Goal: Information Seeking & Learning: Find specific fact

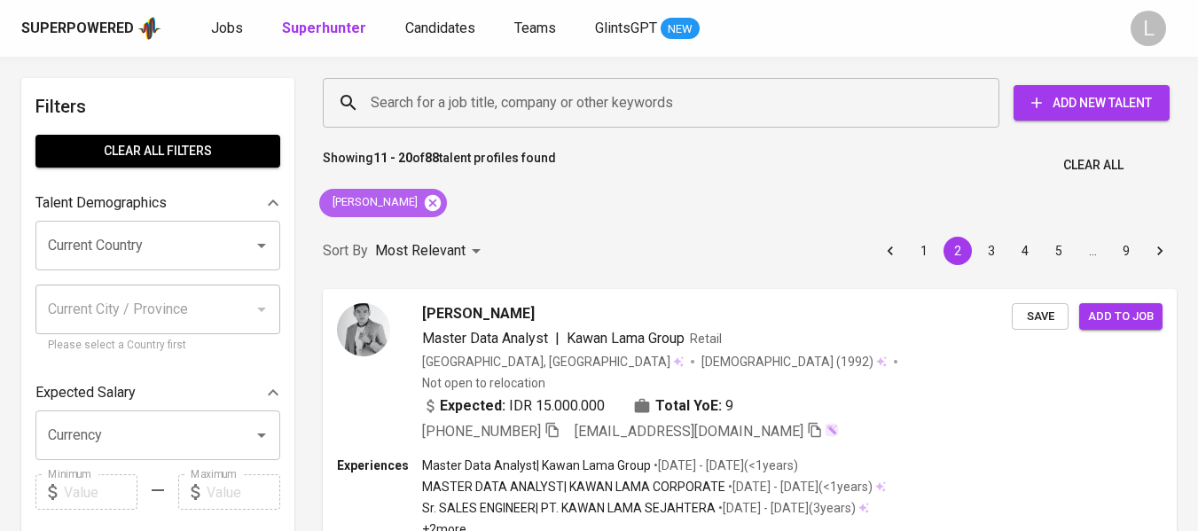
click at [442, 202] on icon at bounding box center [433, 203] width 20 height 20
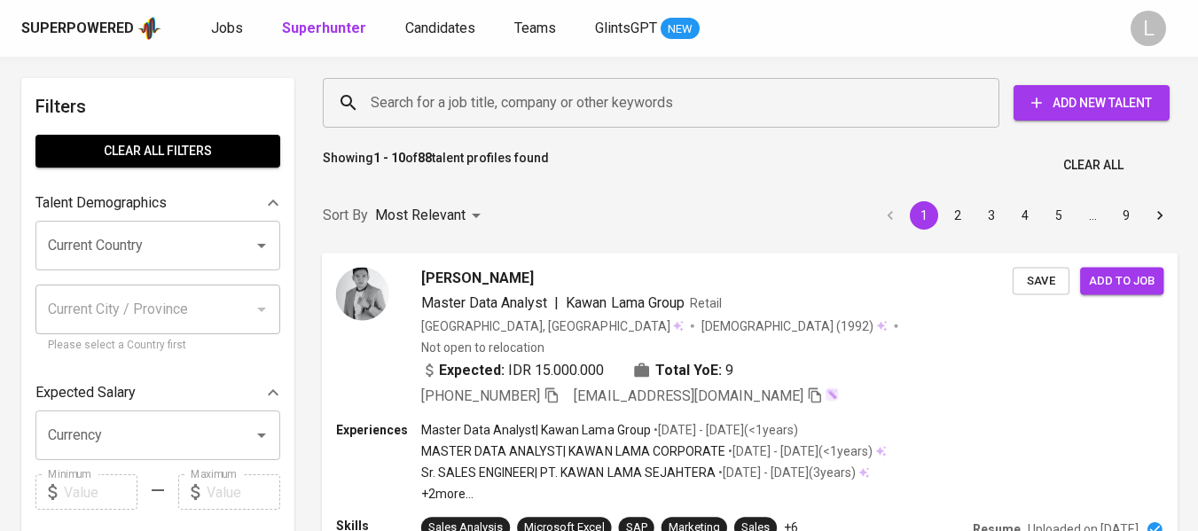
click at [465, 101] on input "Search for a job title, company or other keywords" at bounding box center [665, 103] width 598 height 34
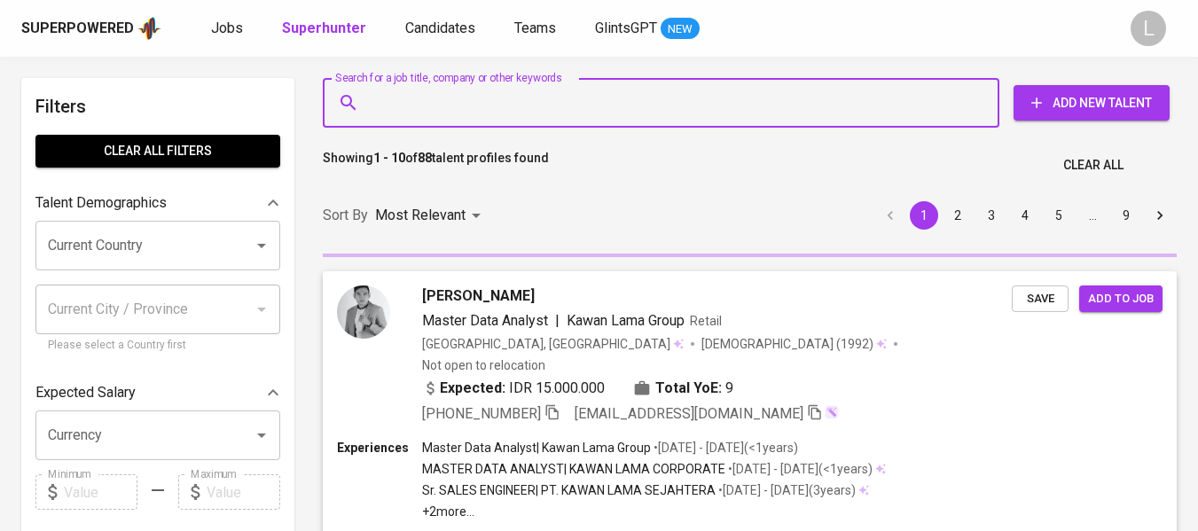
paste input "[EMAIL_ADDRESS][DOMAIN_NAME]"
type input "[EMAIL_ADDRESS][DOMAIN_NAME]"
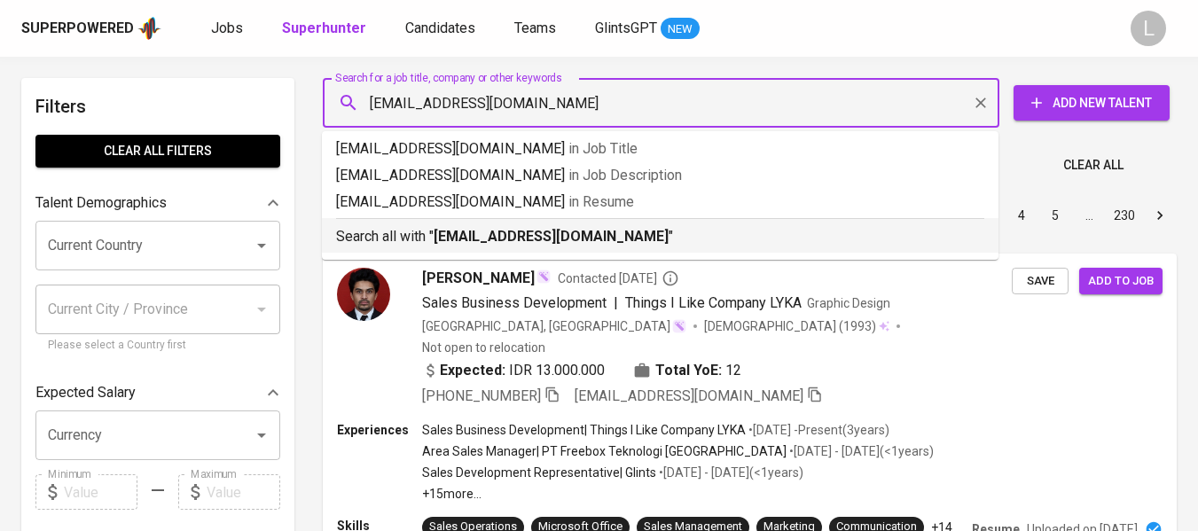
click at [443, 232] on b "[EMAIL_ADDRESS][DOMAIN_NAME]" at bounding box center [551, 236] width 235 height 17
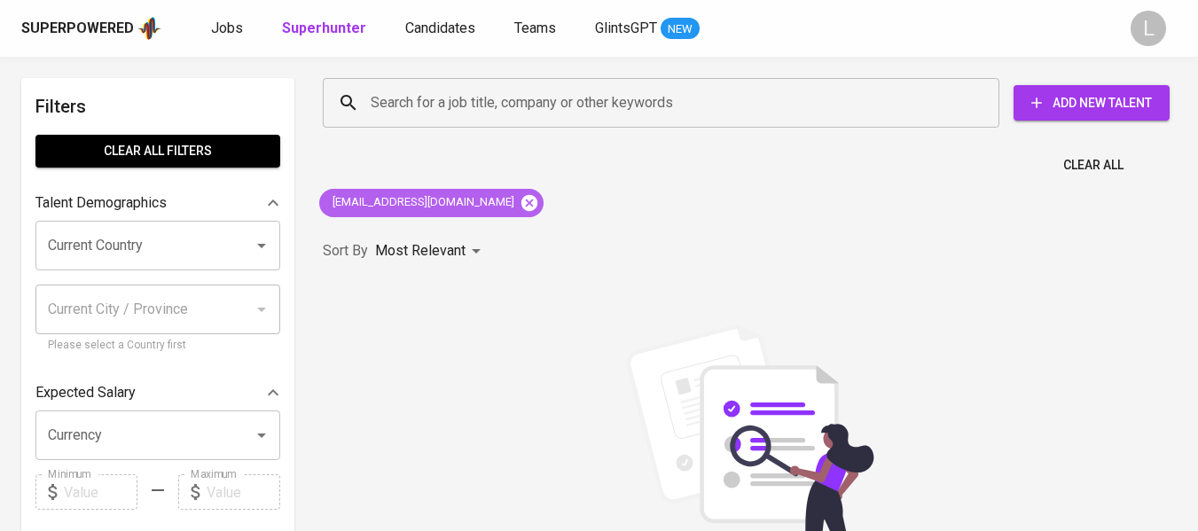
click at [520, 206] on icon at bounding box center [530, 203] width 20 height 20
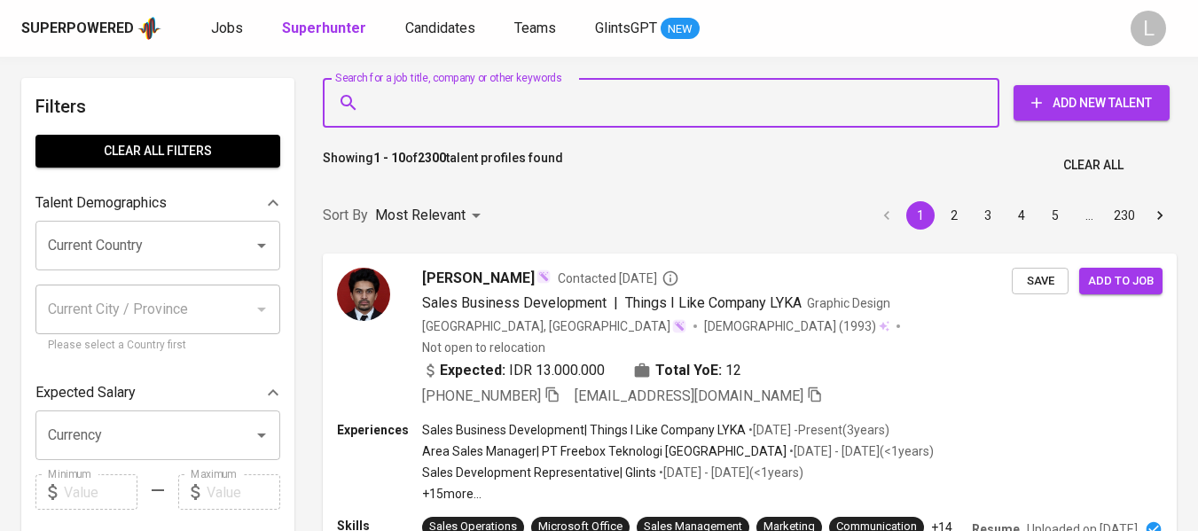
click at [534, 113] on input "Search for a job title, company or other keywords" at bounding box center [665, 103] width 598 height 34
paste input "[PERSON_NAME]"
type input "[PERSON_NAME]"
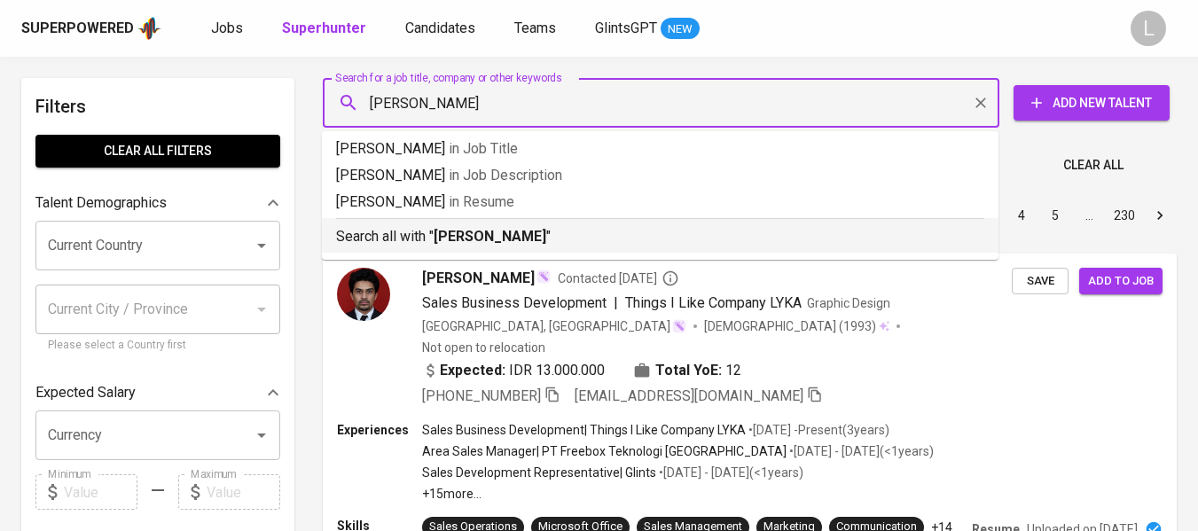
click at [501, 247] on li "Search all with " [PERSON_NAME] "" at bounding box center [660, 235] width 676 height 35
click at [501, 243] on div "Sort By Most Relevant MOST_RELEVANT 1 2 3 4 5 … 230" at bounding box center [749, 216] width 875 height 54
